Goal: Task Accomplishment & Management: Complete application form

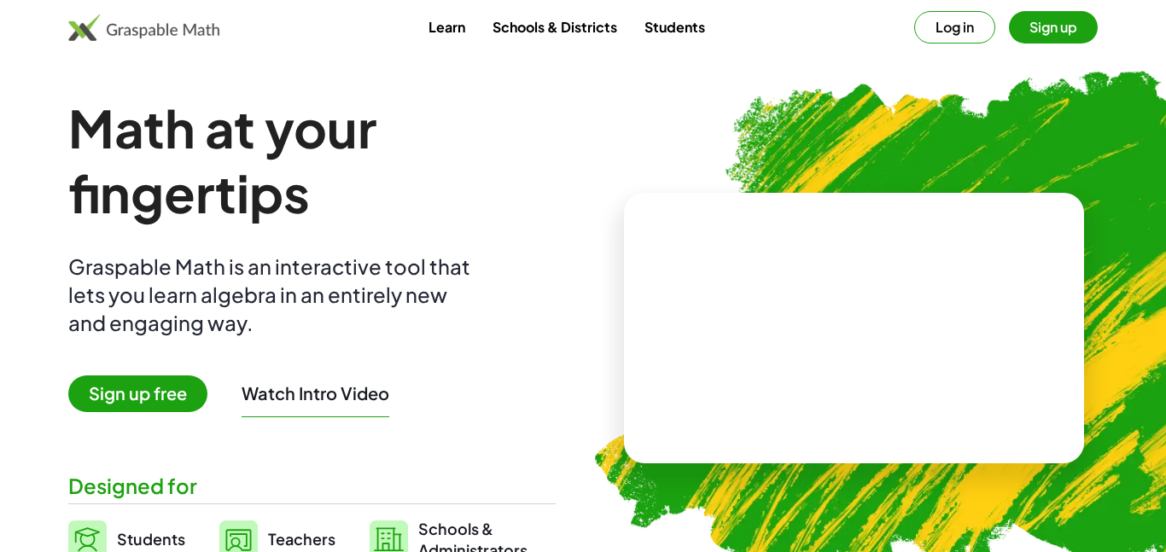
click at [960, 25] on button "Log in" at bounding box center [954, 27] width 81 height 32
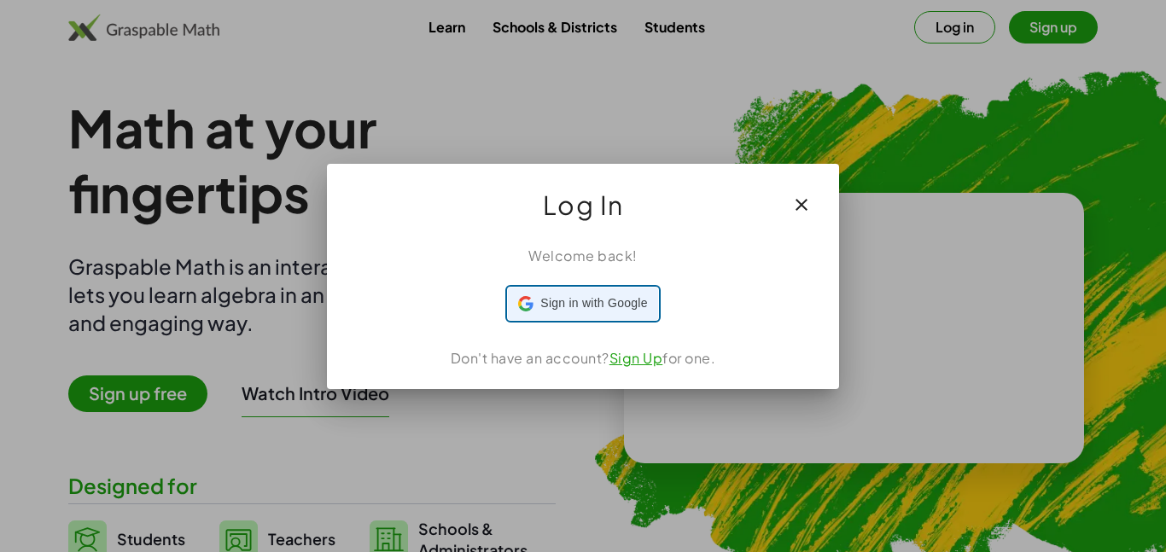
click at [565, 307] on span "Sign in with Google" at bounding box center [593, 304] width 107 height 18
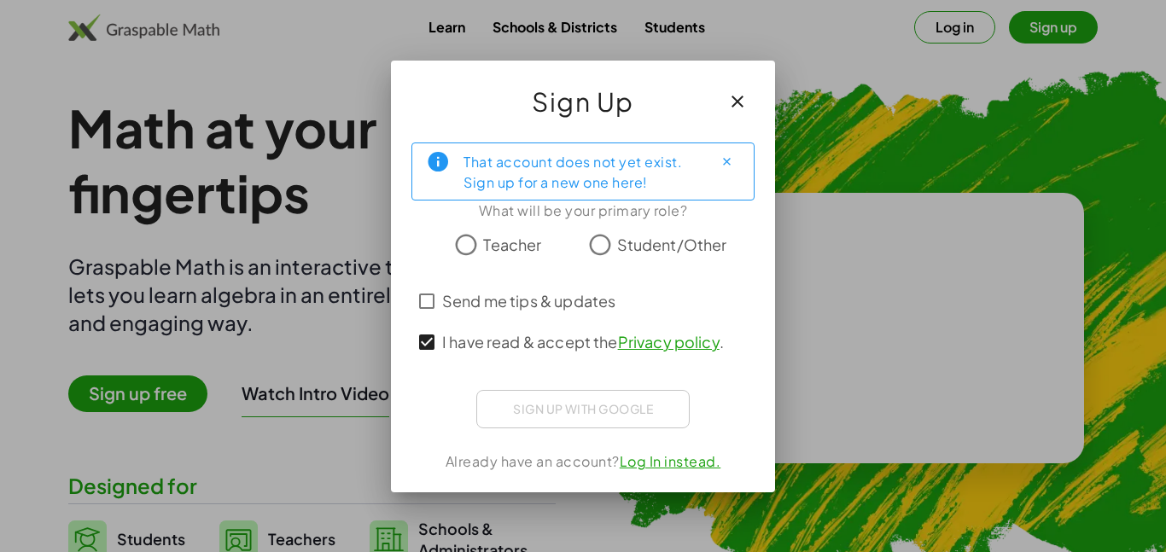
click at [518, 408] on div "Sign up with Google Sign in with Google Sign in with Google. Opens in new tab" at bounding box center [582, 409] width 213 height 38
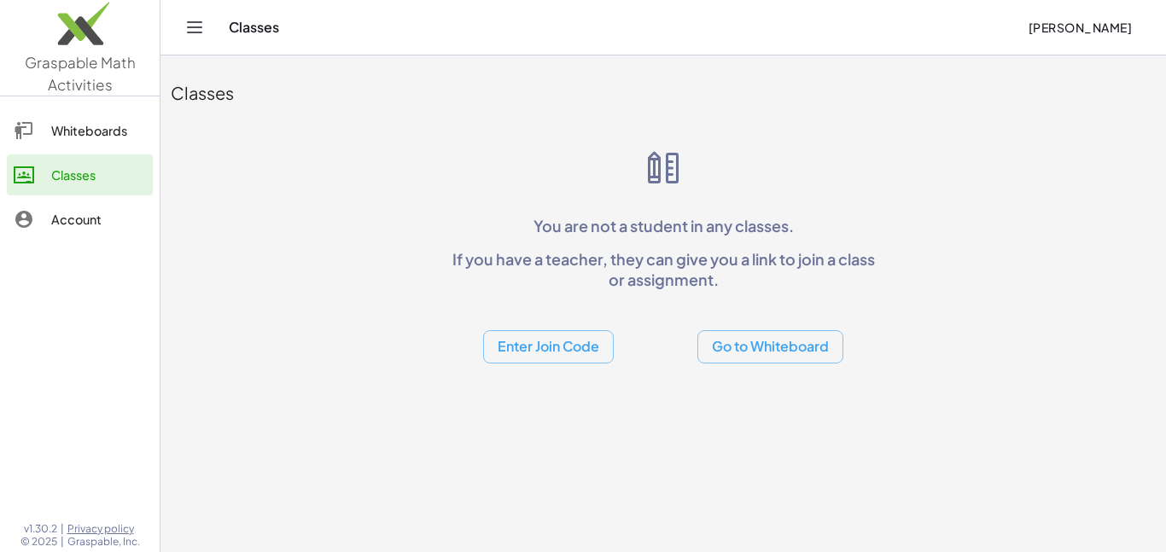
click at [584, 341] on button "Enter Join Code" at bounding box center [548, 346] width 131 height 33
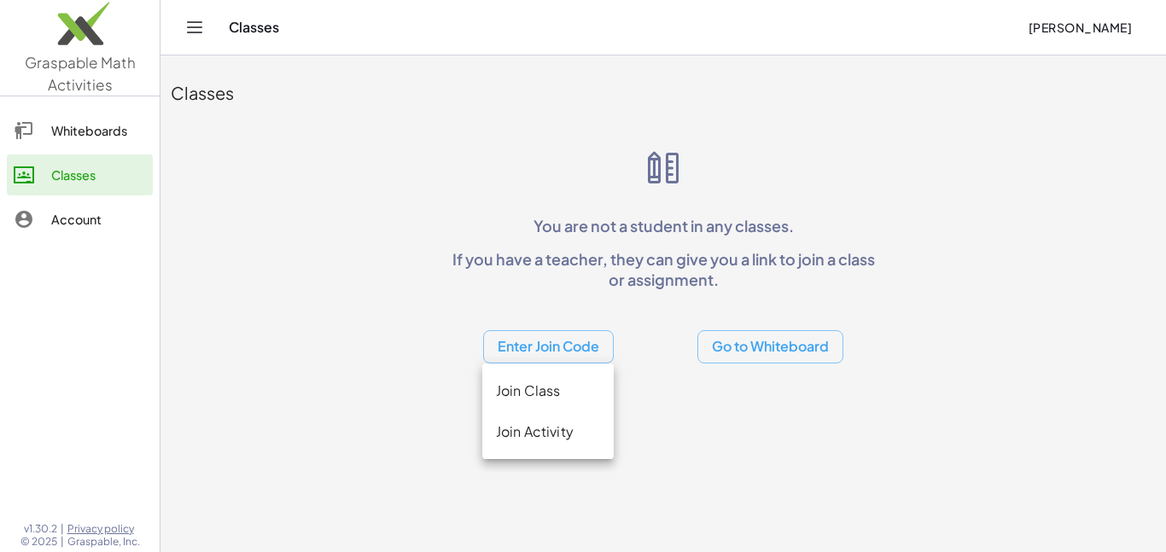
click at [591, 39] on div "Classes [PERSON_NAME]" at bounding box center [663, 27] width 965 height 55
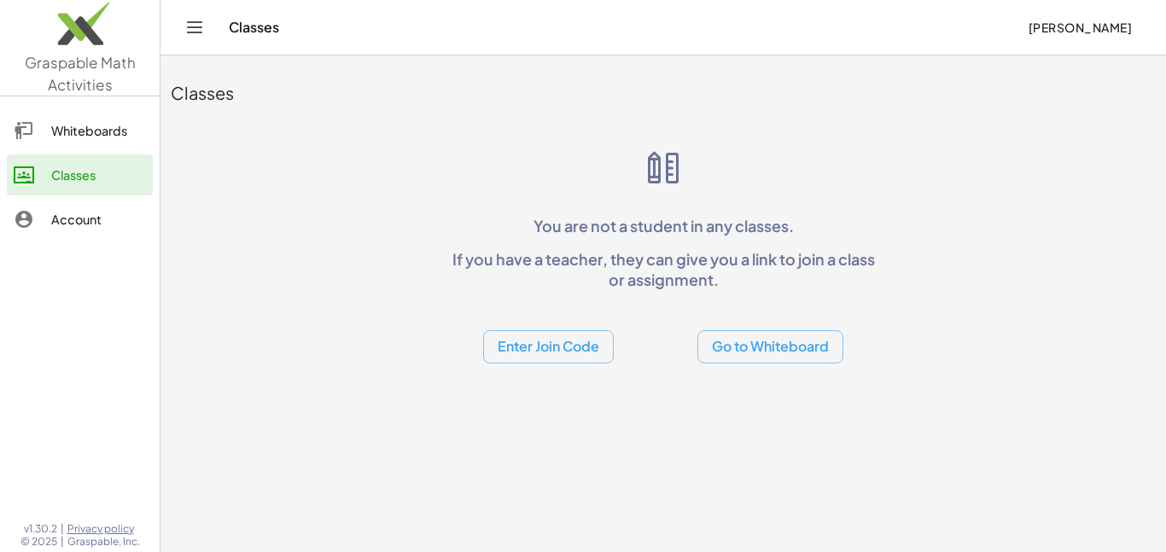
click at [557, 347] on button "Enter Join Code" at bounding box center [548, 346] width 131 height 33
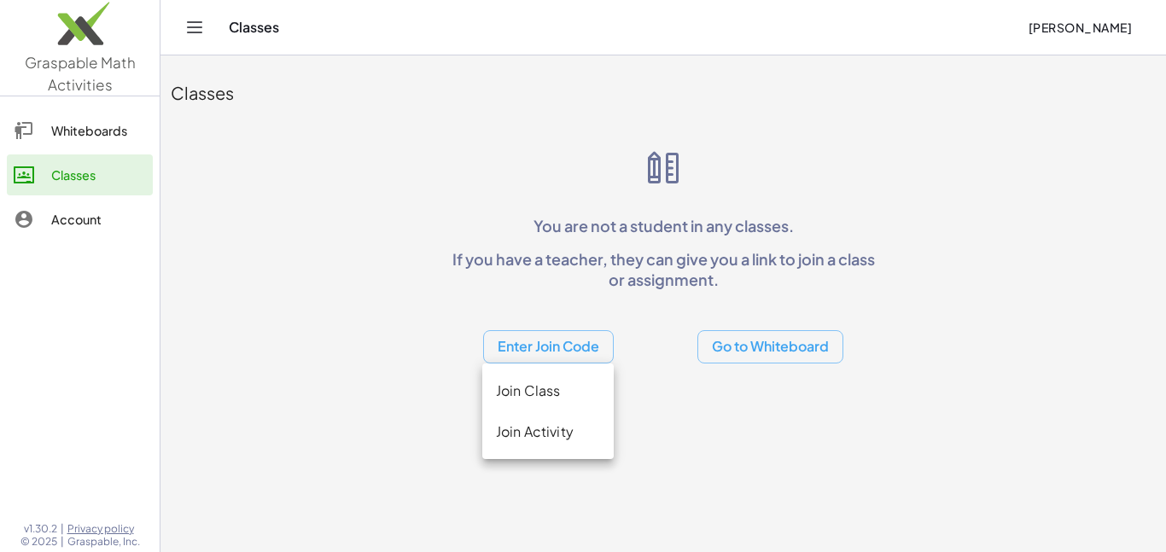
click at [553, 436] on div "Join Activity" at bounding box center [548, 432] width 104 height 20
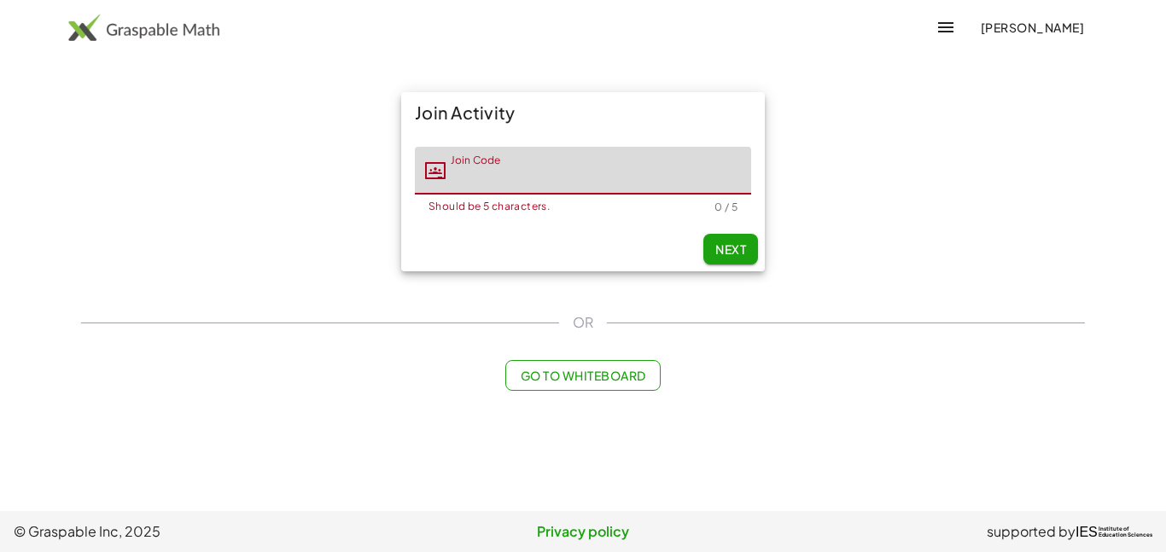
type input "*"
click at [730, 243] on span "Next" at bounding box center [730, 249] width 31 height 15
type input "*****"
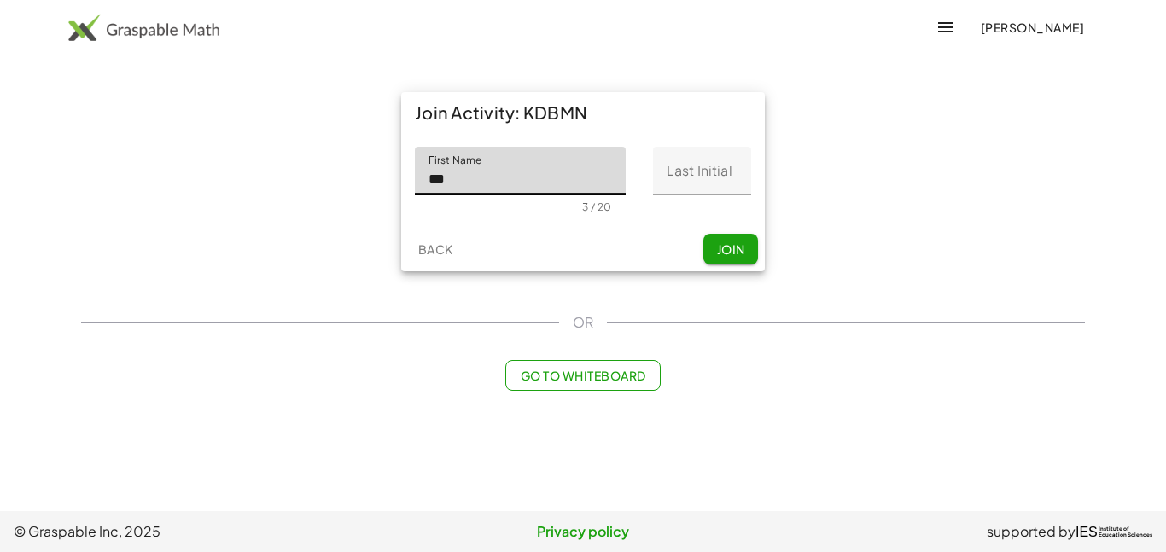
type input "***"
click at [712, 162] on input "Last Initial" at bounding box center [702, 171] width 98 height 48
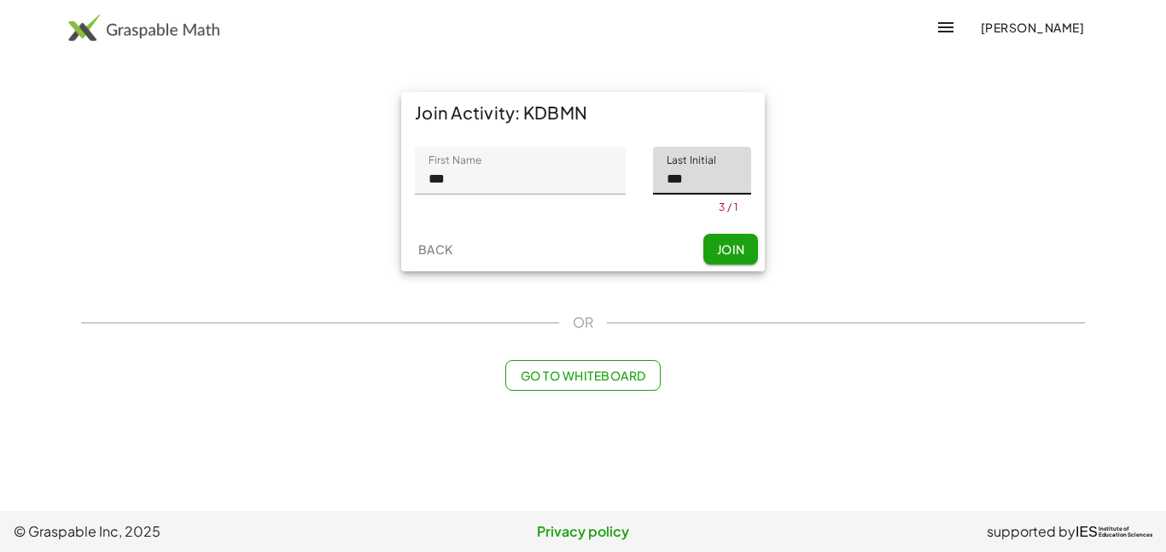
click at [747, 245] on button "Join" at bounding box center [730, 249] width 55 height 31
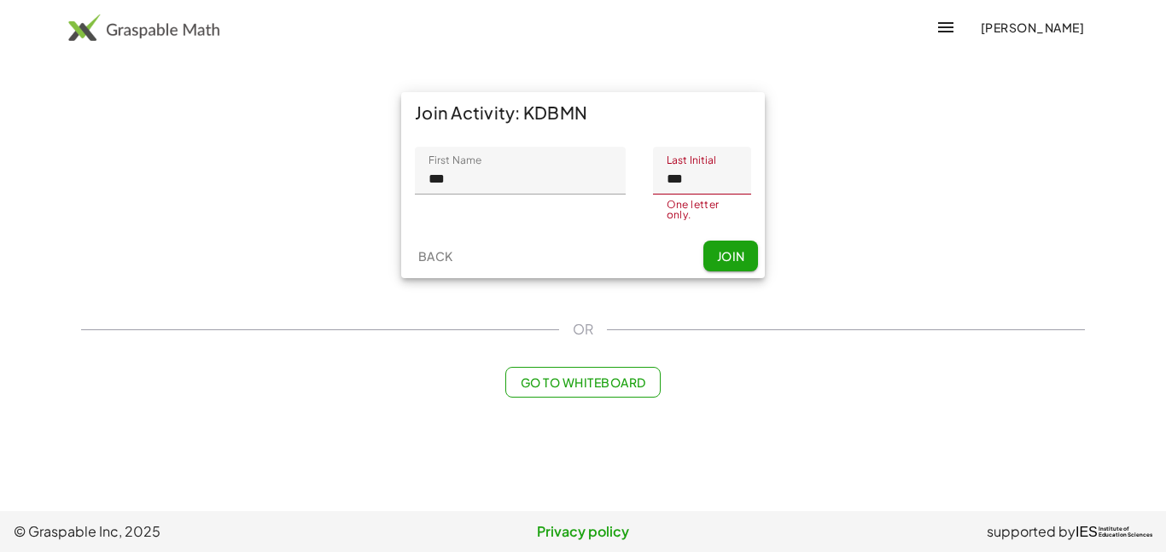
click at [697, 186] on input "***" at bounding box center [702, 171] width 98 height 48
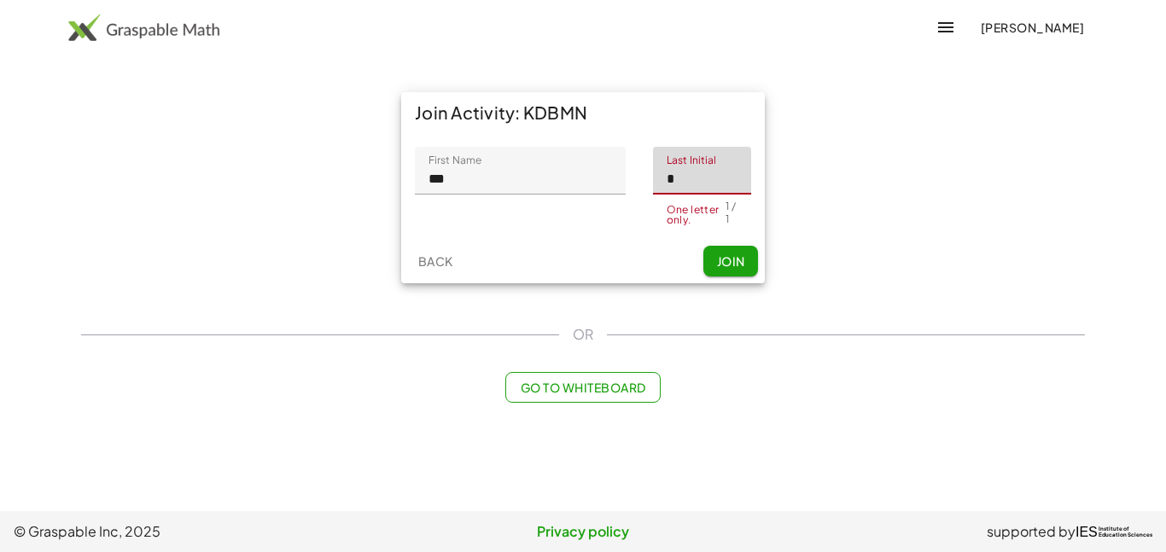
type input "*"
click at [741, 256] on span "Join" at bounding box center [730, 261] width 28 height 15
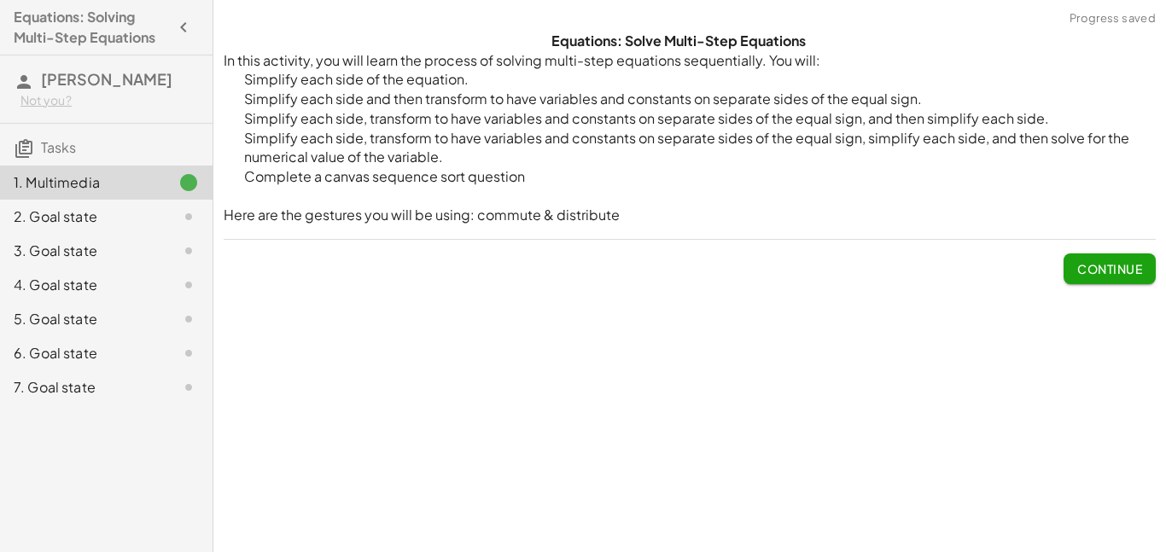
click at [1074, 254] on button "Continue" at bounding box center [1110, 269] width 92 height 31
